Goal: Task Accomplishment & Management: Complete application form

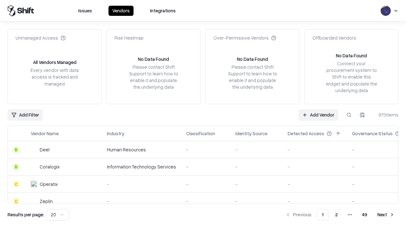
click at [318, 115] on link "Add Vendor" at bounding box center [318, 114] width 40 height 11
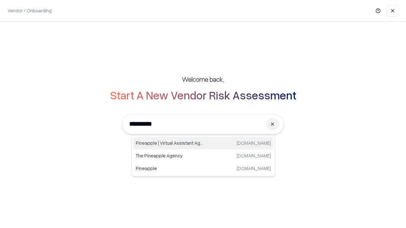
click at [203, 143] on div "Pineapple | Virtual Assistant Agency [DOMAIN_NAME]" at bounding box center [203, 143] width 140 height 13
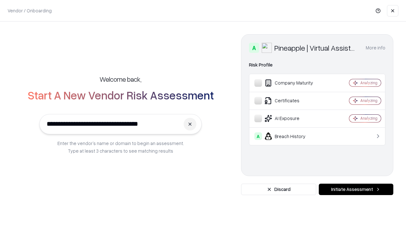
type input "**********"
click at [356, 190] on button "Initiate Assessment" at bounding box center [356, 189] width 74 height 11
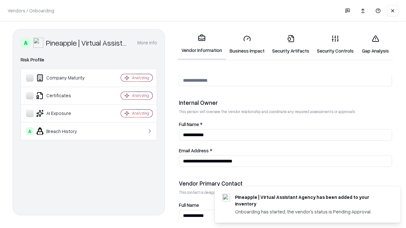
scroll to position [328, 0]
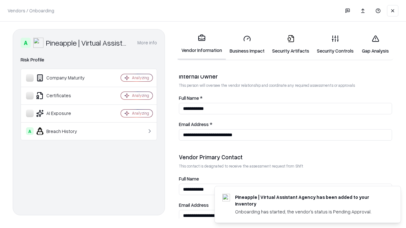
click at [247, 44] on link "Business Impact" at bounding box center [247, 44] width 42 height 29
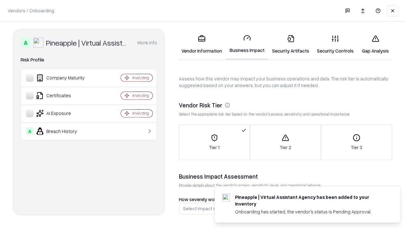
click at [375, 44] on link "Gap Analysis" at bounding box center [375, 44] width 36 height 29
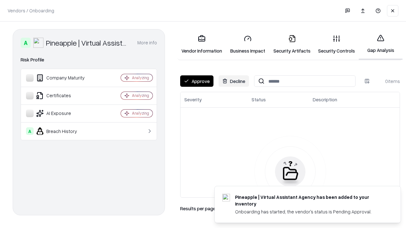
click at [197, 81] on button "Approve" at bounding box center [196, 80] width 33 height 11
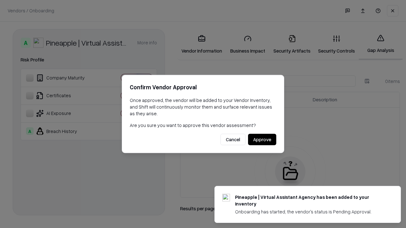
click at [262, 139] on button "Approve" at bounding box center [262, 139] width 28 height 11
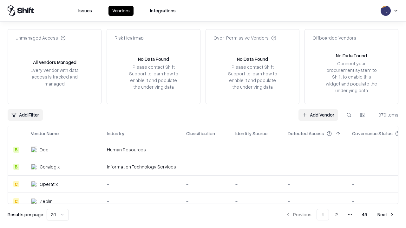
type input "**********"
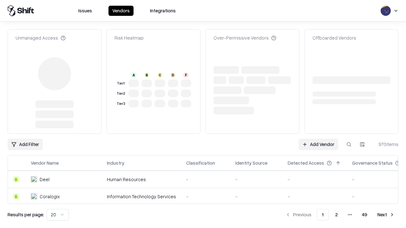
click at [318, 139] on link "Add Vendor" at bounding box center [318, 144] width 40 height 11
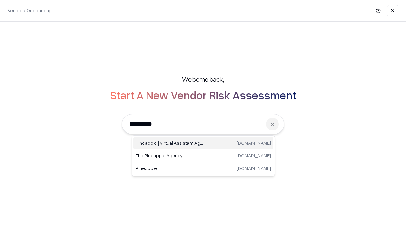
click at [203, 143] on div "Pineapple | Virtual Assistant Agency [DOMAIN_NAME]" at bounding box center [203, 143] width 140 height 13
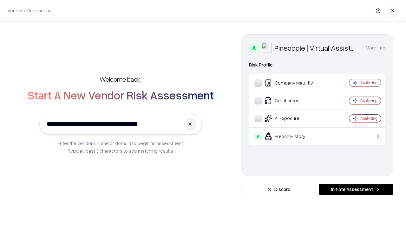
type input "**********"
click at [356, 190] on button "Initiate Assessment" at bounding box center [356, 189] width 74 height 11
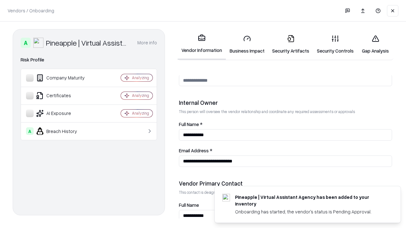
scroll to position [328, 0]
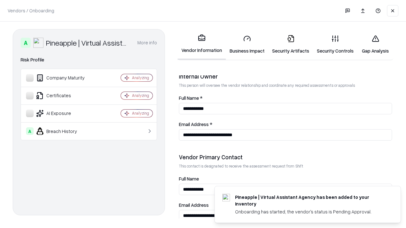
click at [375, 44] on link "Gap Analysis" at bounding box center [375, 44] width 36 height 29
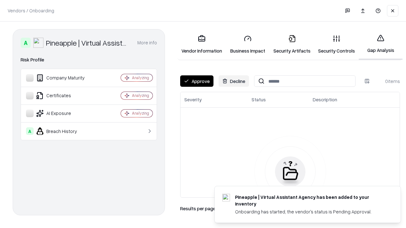
click at [197, 81] on button "Approve" at bounding box center [196, 80] width 33 height 11
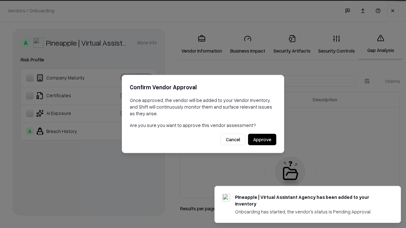
click at [262, 139] on button "Approve" at bounding box center [262, 139] width 28 height 11
